Goal: Navigation & Orientation: Find specific page/section

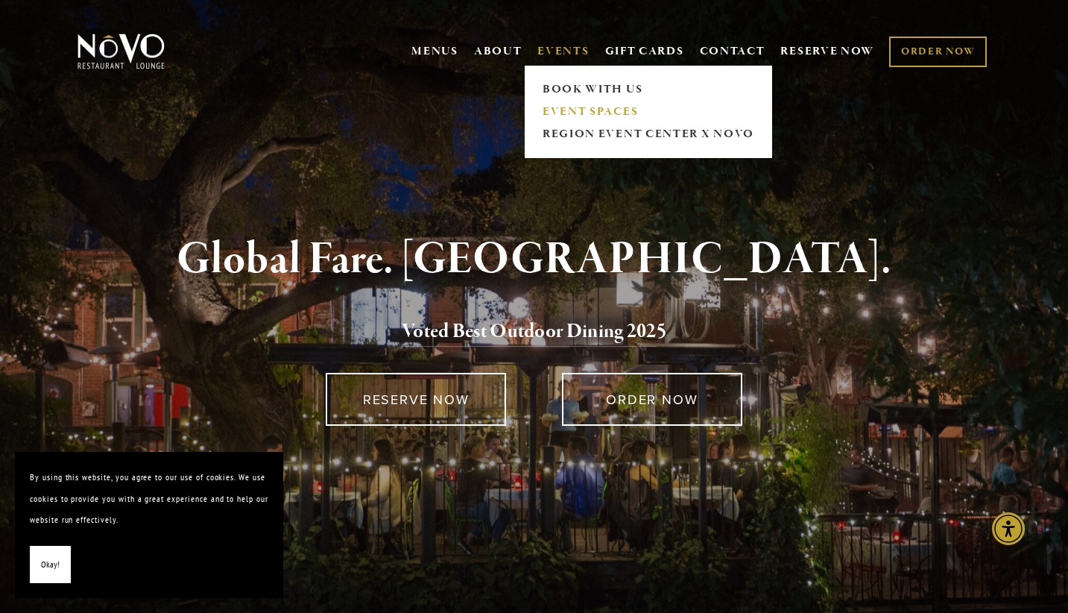
click at [552, 106] on link "EVENT SPACES" at bounding box center [648, 112] width 221 height 22
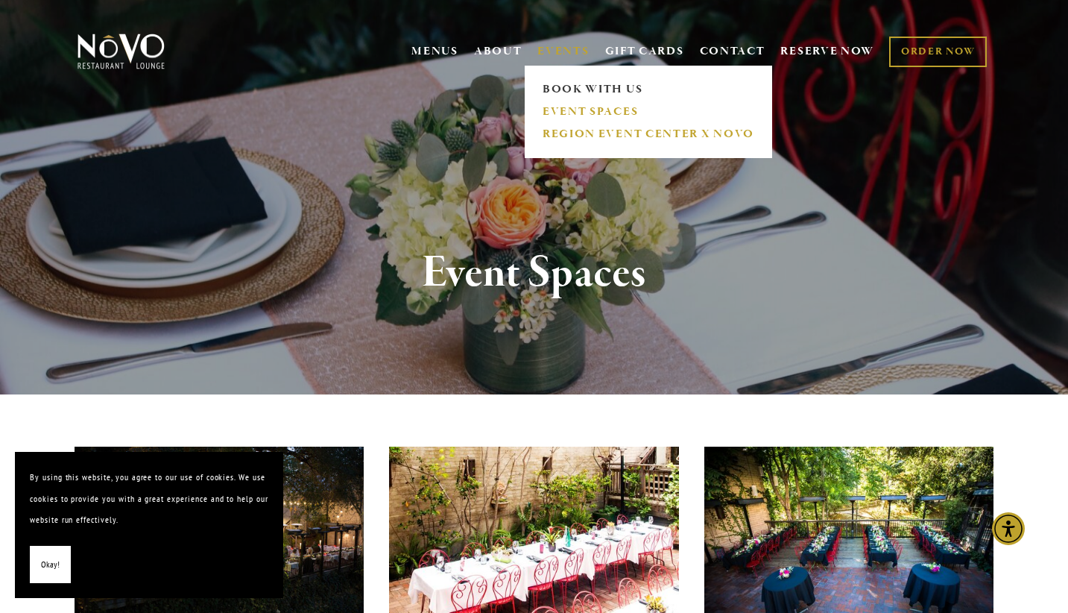
click at [559, 127] on link "REGION EVENT CENTER x NOVO" at bounding box center [648, 134] width 221 height 22
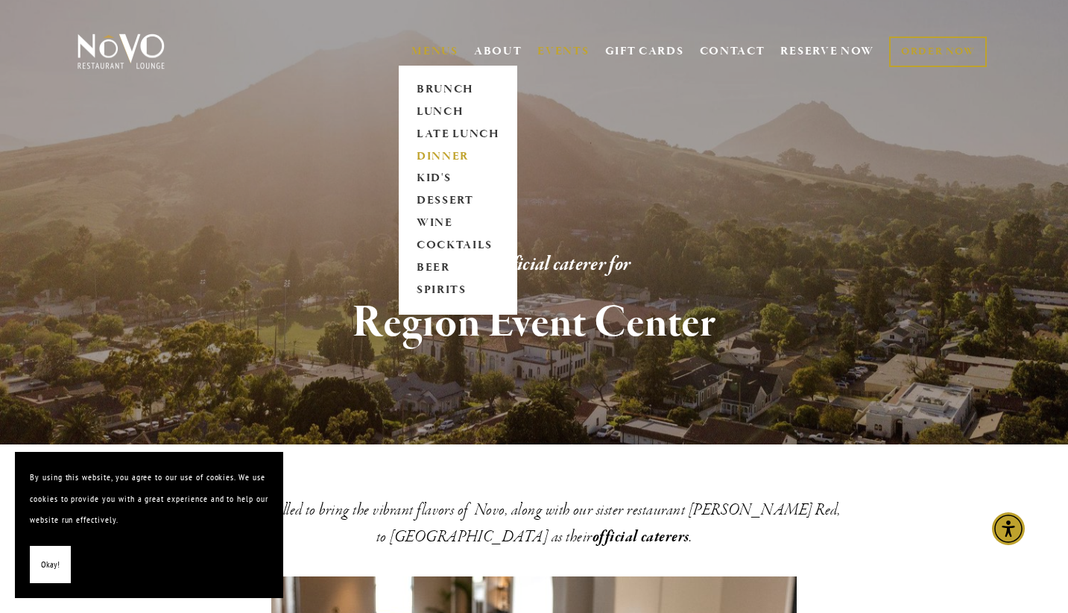
click at [443, 149] on link "DINNER" at bounding box center [458, 156] width 93 height 22
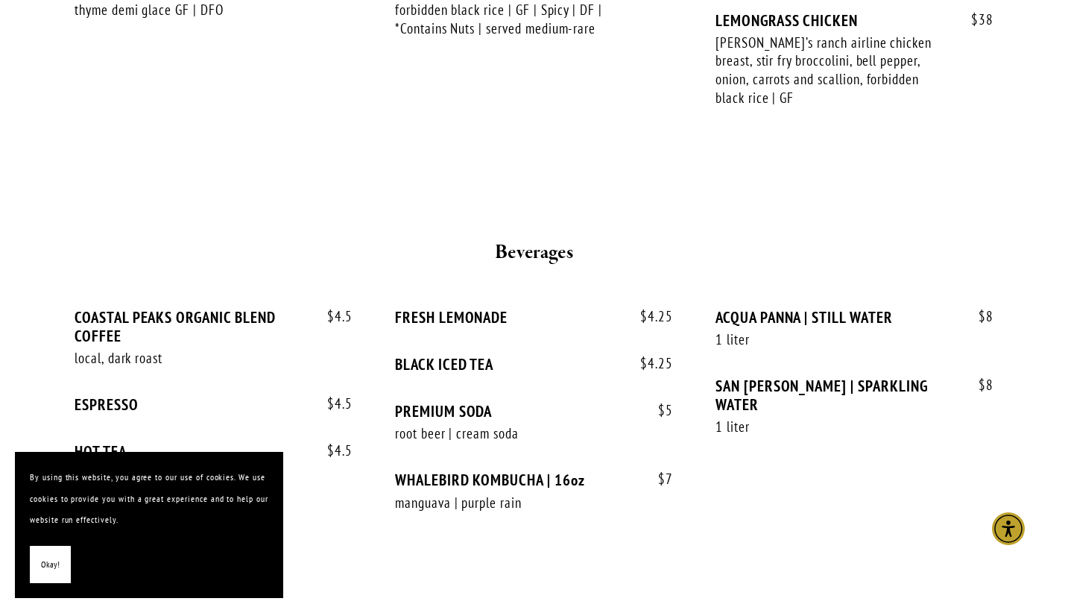
scroll to position [2833, 0]
